Goal: Task Accomplishment & Management: Manage account settings

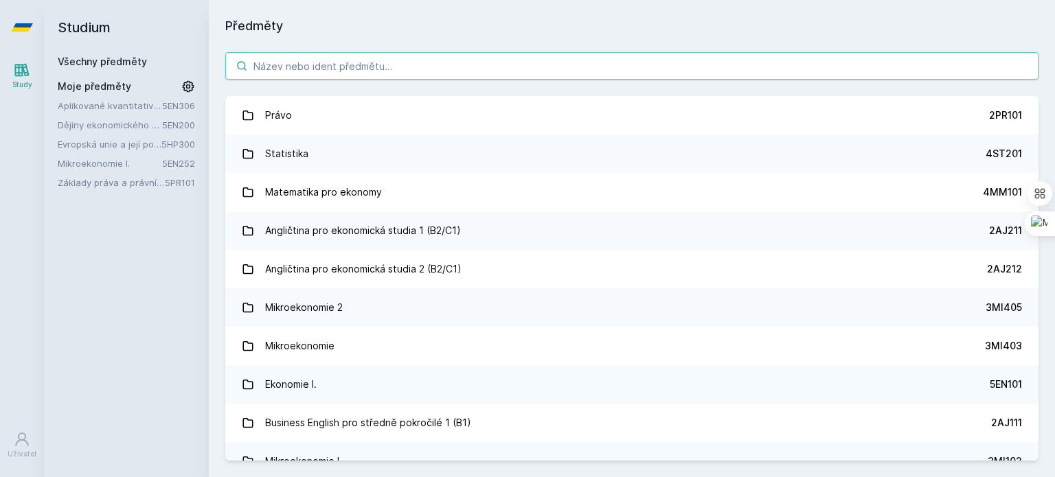
click at [421, 60] on input "search" at bounding box center [631, 65] width 813 height 27
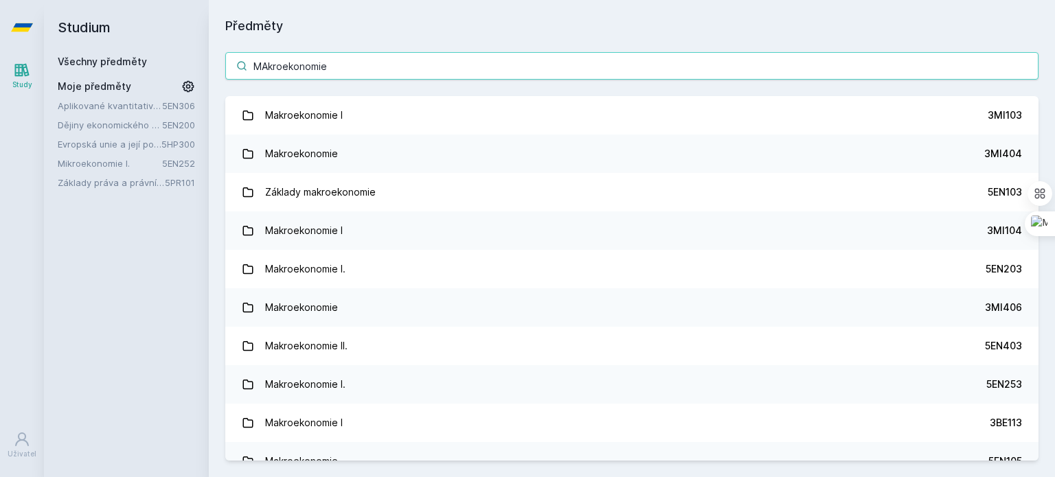
drag, startPoint x: 367, startPoint y: 71, endPoint x: 359, endPoint y: 71, distance: 8.9
click at [359, 71] on input "MAkroekonomie" at bounding box center [631, 65] width 813 height 27
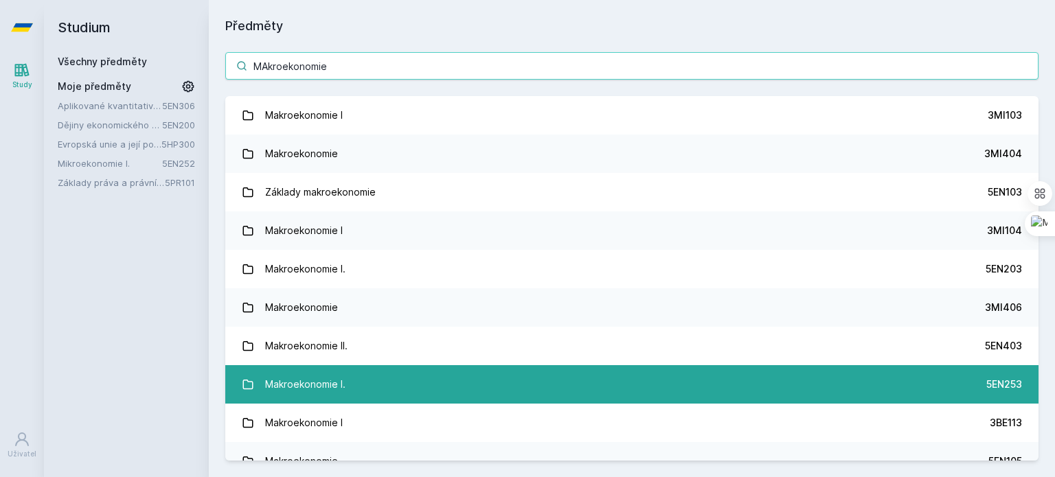
type input "MAkroekonomie"
click at [435, 375] on link "Makroekonomie I. 5EN253" at bounding box center [631, 384] width 813 height 38
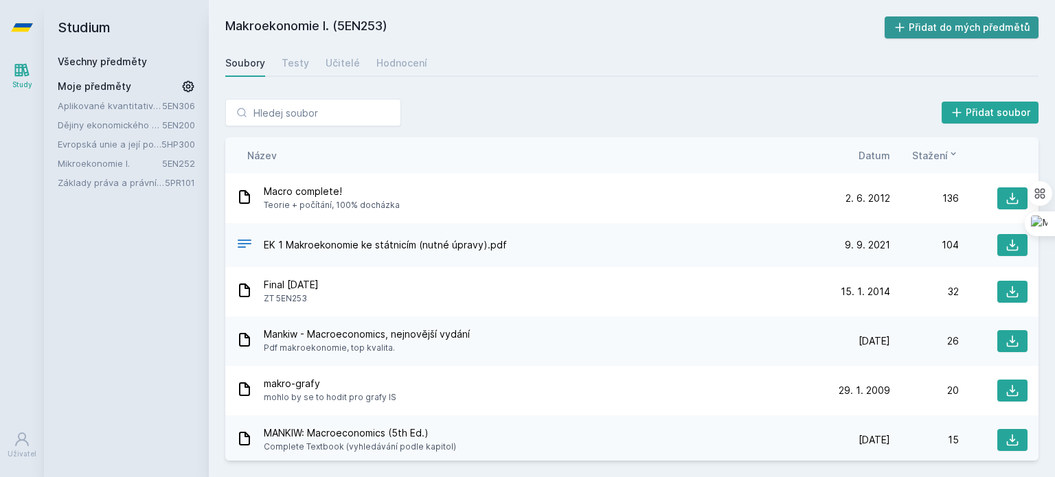
click at [967, 27] on button "Přidat do mých předmětů" at bounding box center [962, 27] width 155 height 22
click at [79, 87] on span "Moje předměty" at bounding box center [94, 87] width 73 height 14
click at [89, 62] on link "Všechny předměty" at bounding box center [102, 62] width 89 height 12
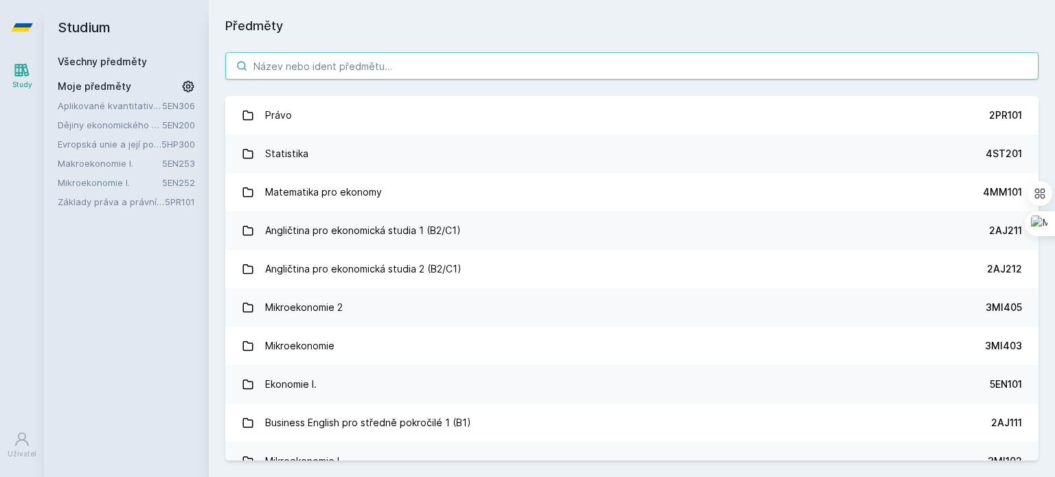
click at [339, 65] on input "search" at bounding box center [631, 65] width 813 height 27
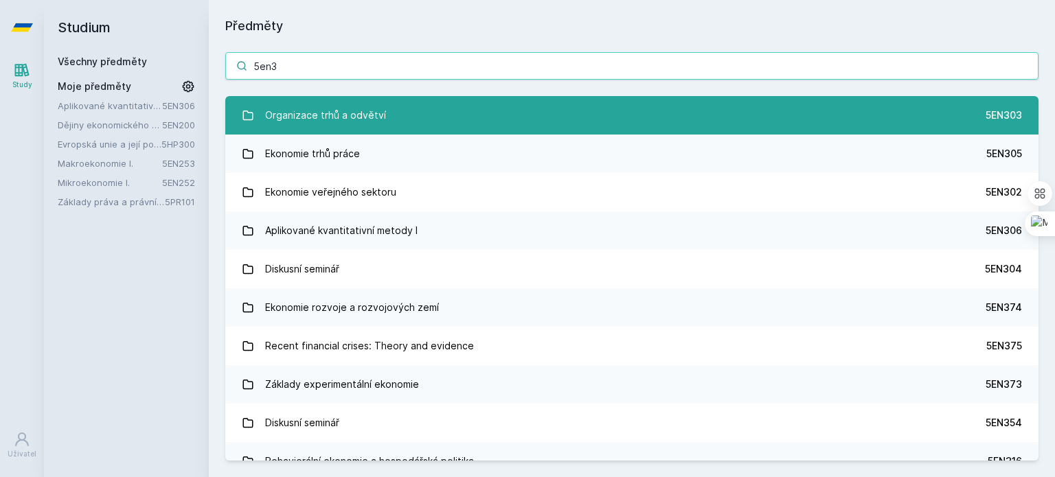
type input "5en3"
click at [426, 109] on link "Organizace trhů a odvětví 5EN303" at bounding box center [631, 115] width 813 height 38
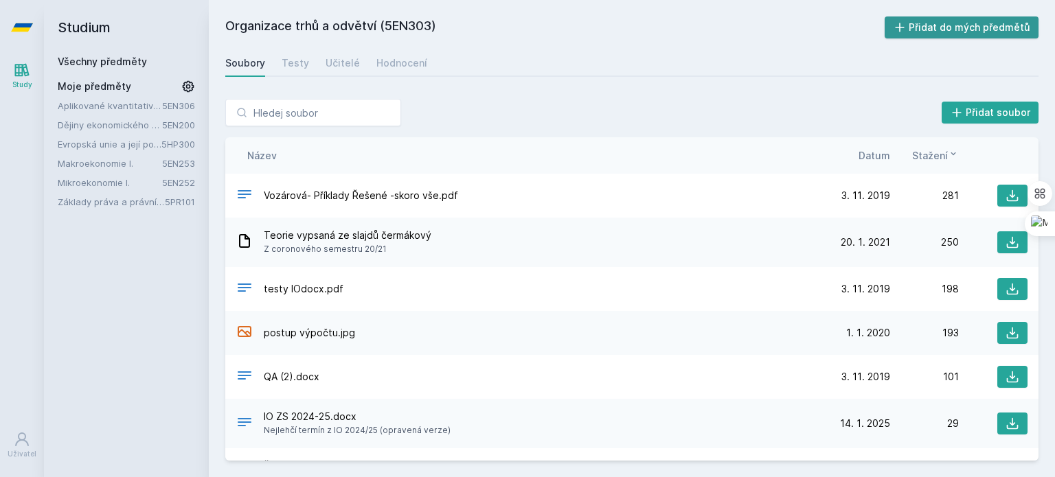
click at [973, 18] on button "Přidat do mých předmětů" at bounding box center [962, 27] width 155 height 22
click at [93, 65] on link "Všechny předměty" at bounding box center [102, 62] width 89 height 12
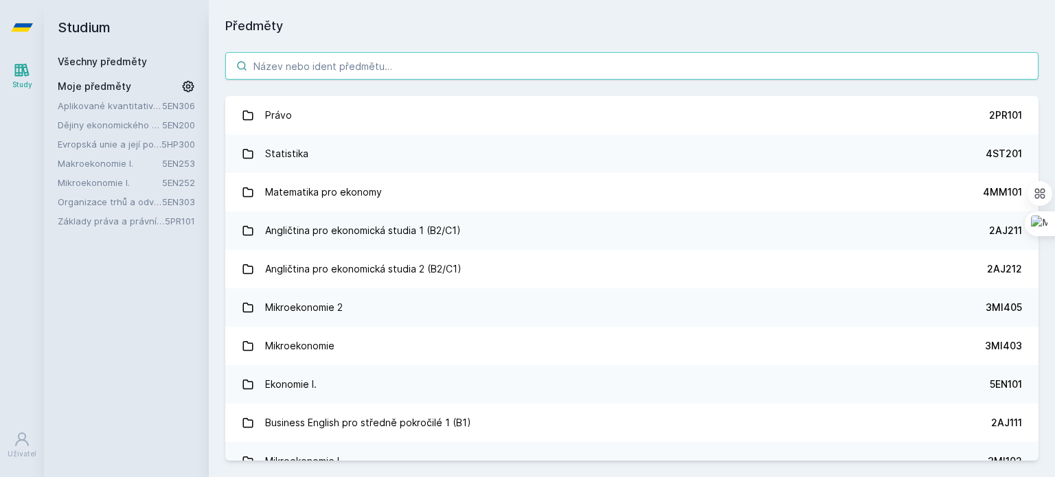
click at [338, 65] on input "search" at bounding box center [631, 65] width 813 height 27
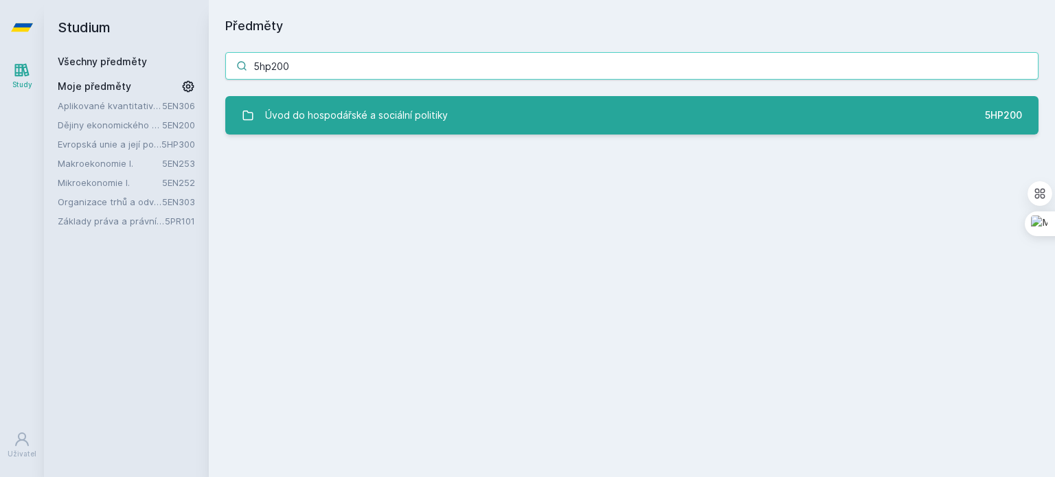
type input "5hp200"
click at [424, 117] on div "Úvod do hospodářské a sociální politiky" at bounding box center [356, 115] width 183 height 27
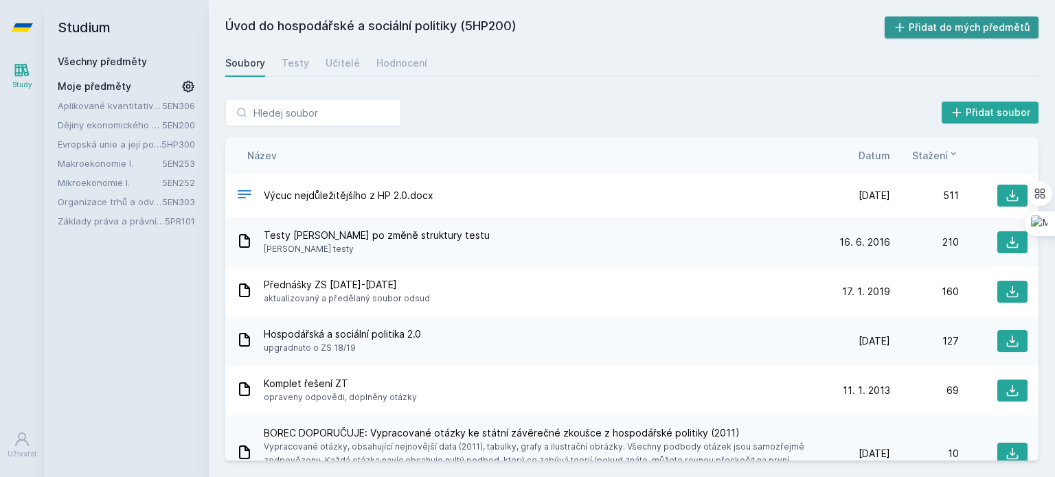
click at [923, 24] on button "Přidat do mých předmětů" at bounding box center [962, 27] width 155 height 22
click at [111, 64] on link "Všechny předměty" at bounding box center [102, 62] width 89 height 12
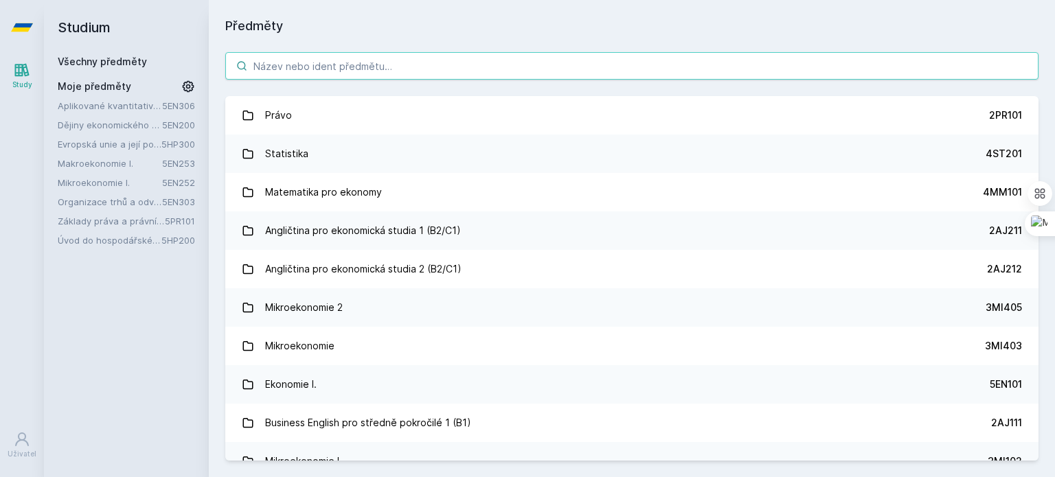
click at [341, 61] on input "search" at bounding box center [631, 65] width 813 height 27
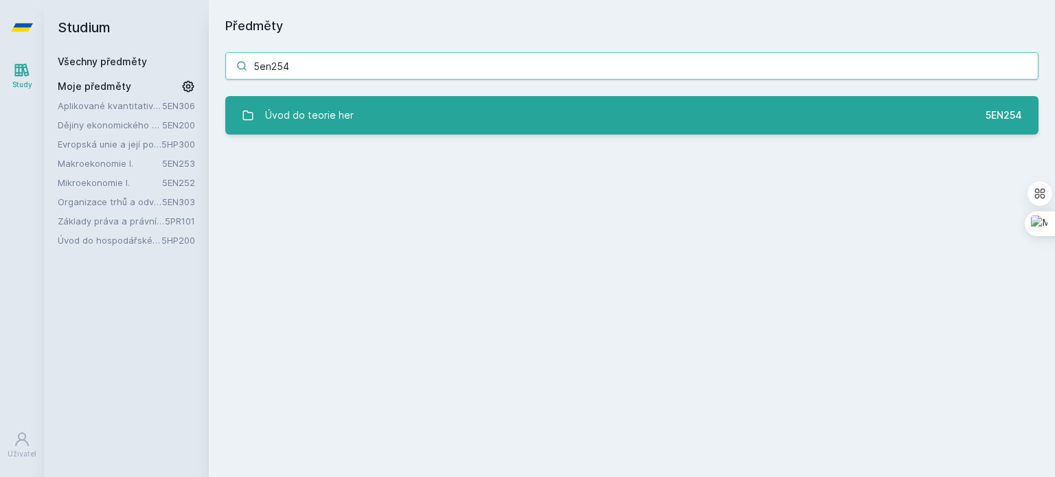
type input "5en254"
click at [359, 109] on link "Úvod do teorie her 5EN254" at bounding box center [631, 115] width 813 height 38
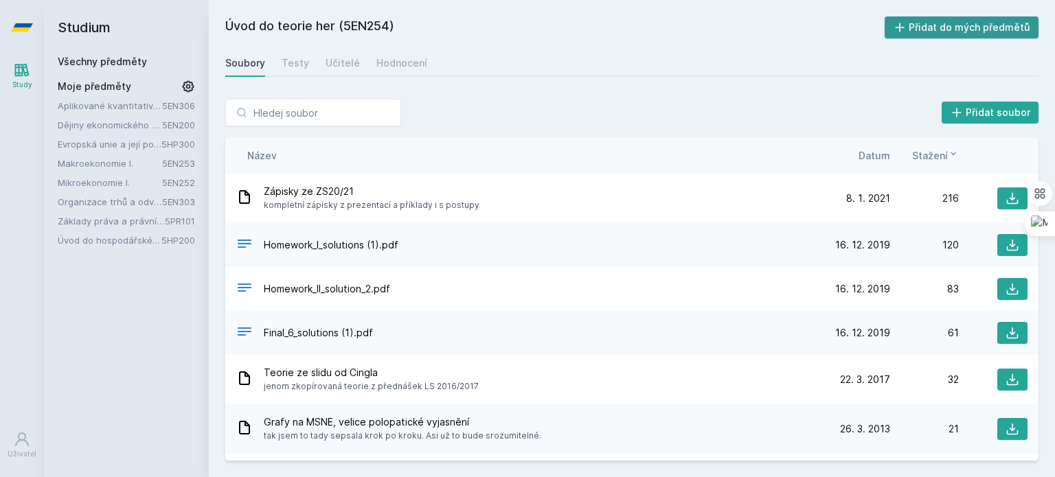
click at [940, 25] on button "Přidat do mých předmětů" at bounding box center [962, 27] width 155 height 22
click at [130, 61] on link "Všechny předměty" at bounding box center [102, 62] width 89 height 12
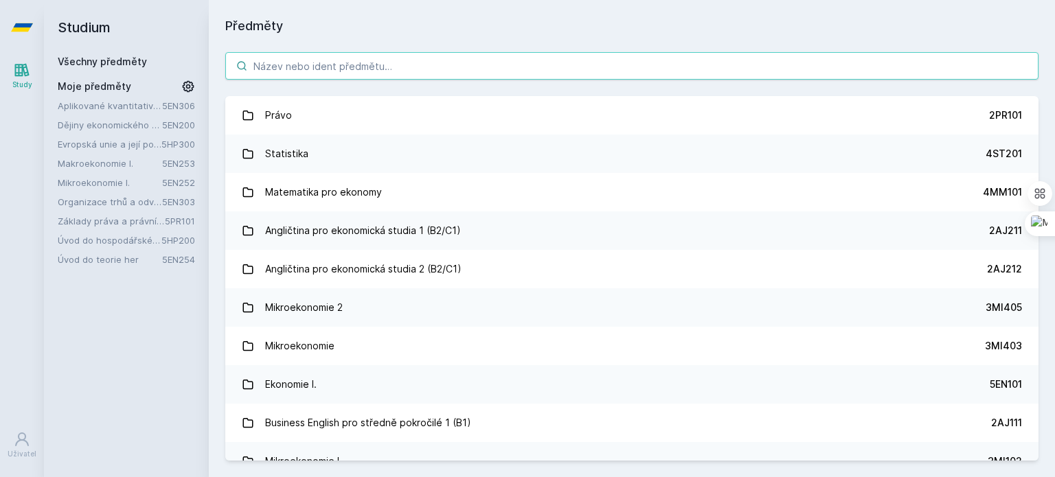
click at [402, 67] on input "search" at bounding box center [631, 65] width 813 height 27
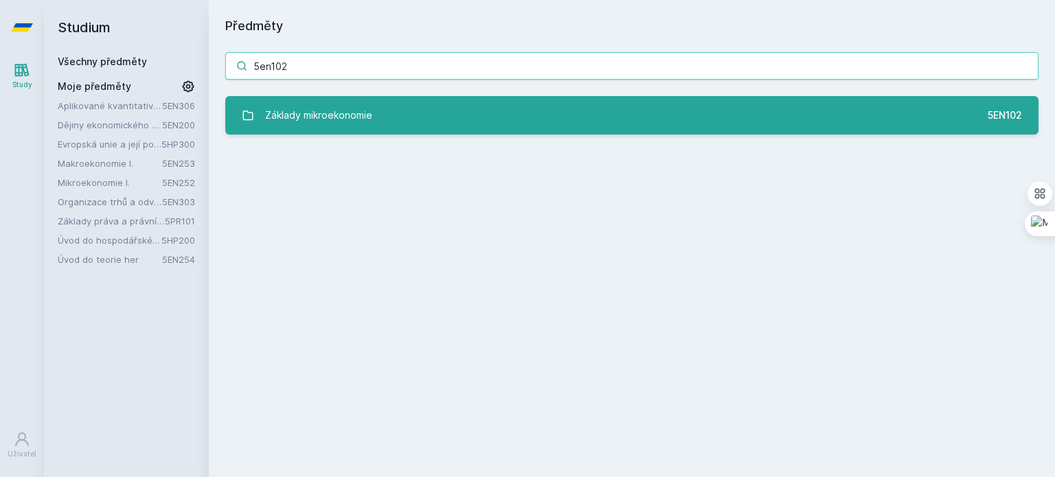
type input "5en102"
click at [461, 112] on link "Základy mikroekonomie 5EN102" at bounding box center [631, 115] width 813 height 38
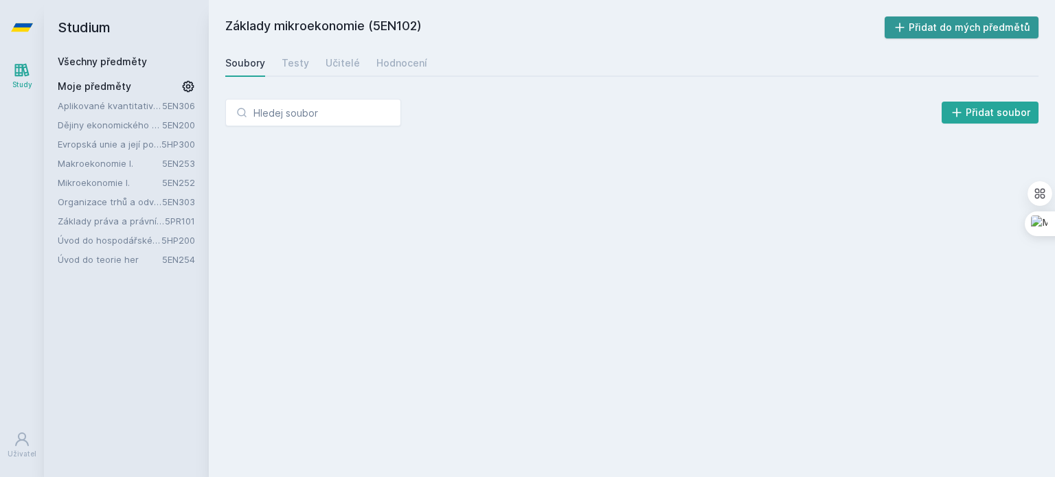
click at [907, 27] on icon at bounding box center [900, 28] width 14 height 14
